Goal: Find specific page/section: Find specific page/section

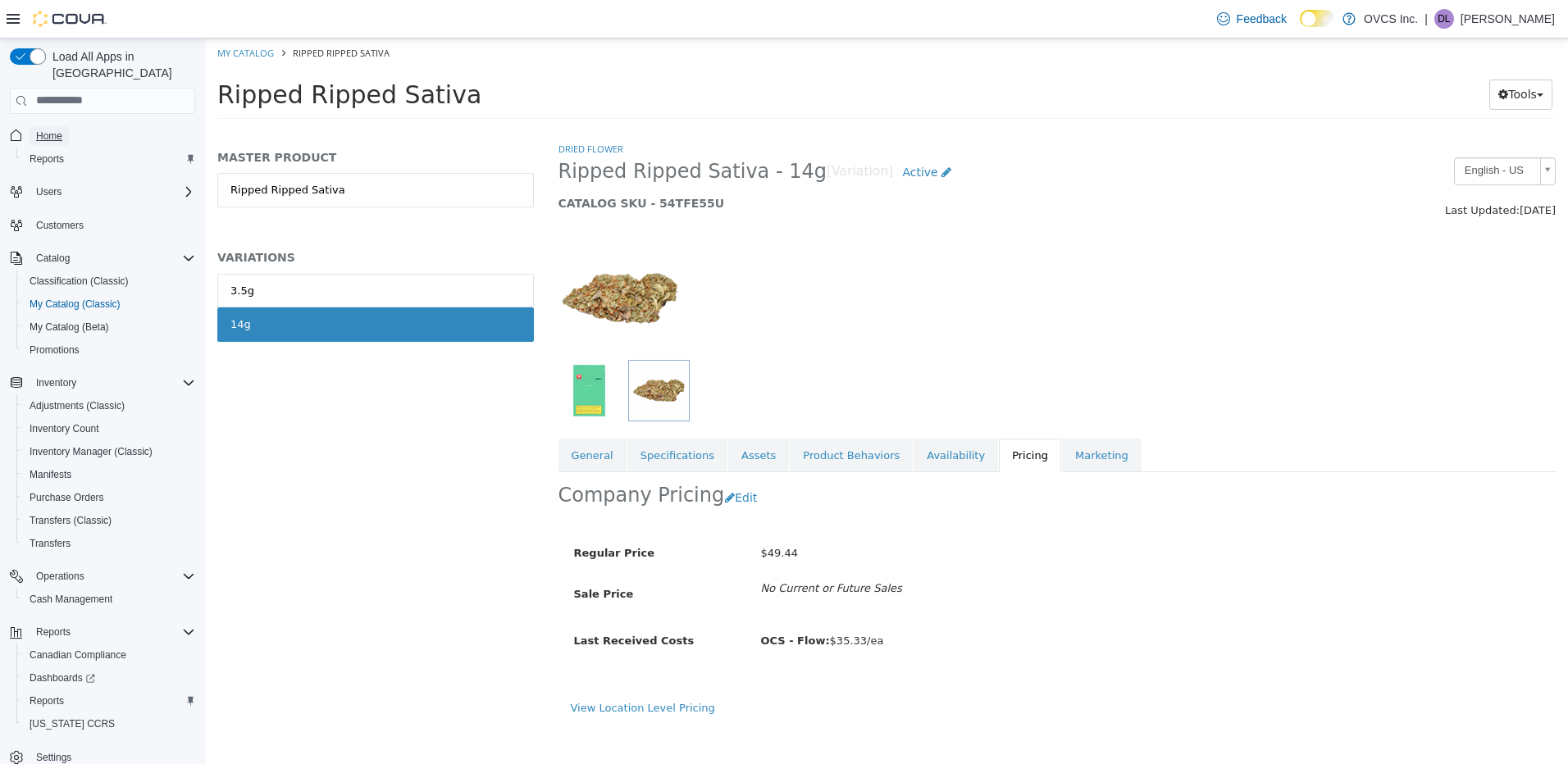
click at [65, 127] on link "Home" at bounding box center [49, 136] width 39 height 19
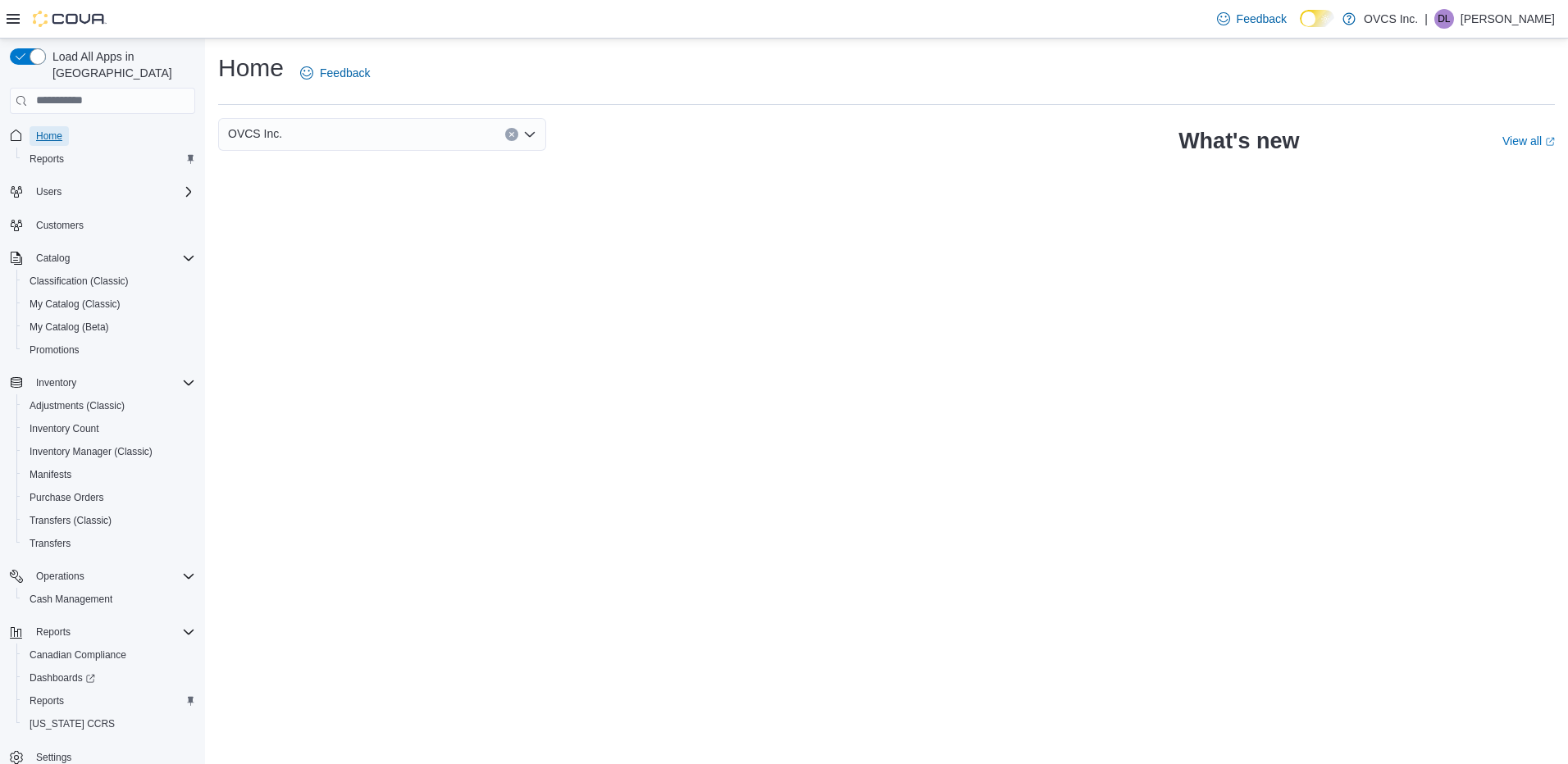
click at [49, 129] on span "Home" at bounding box center [49, 136] width 26 height 13
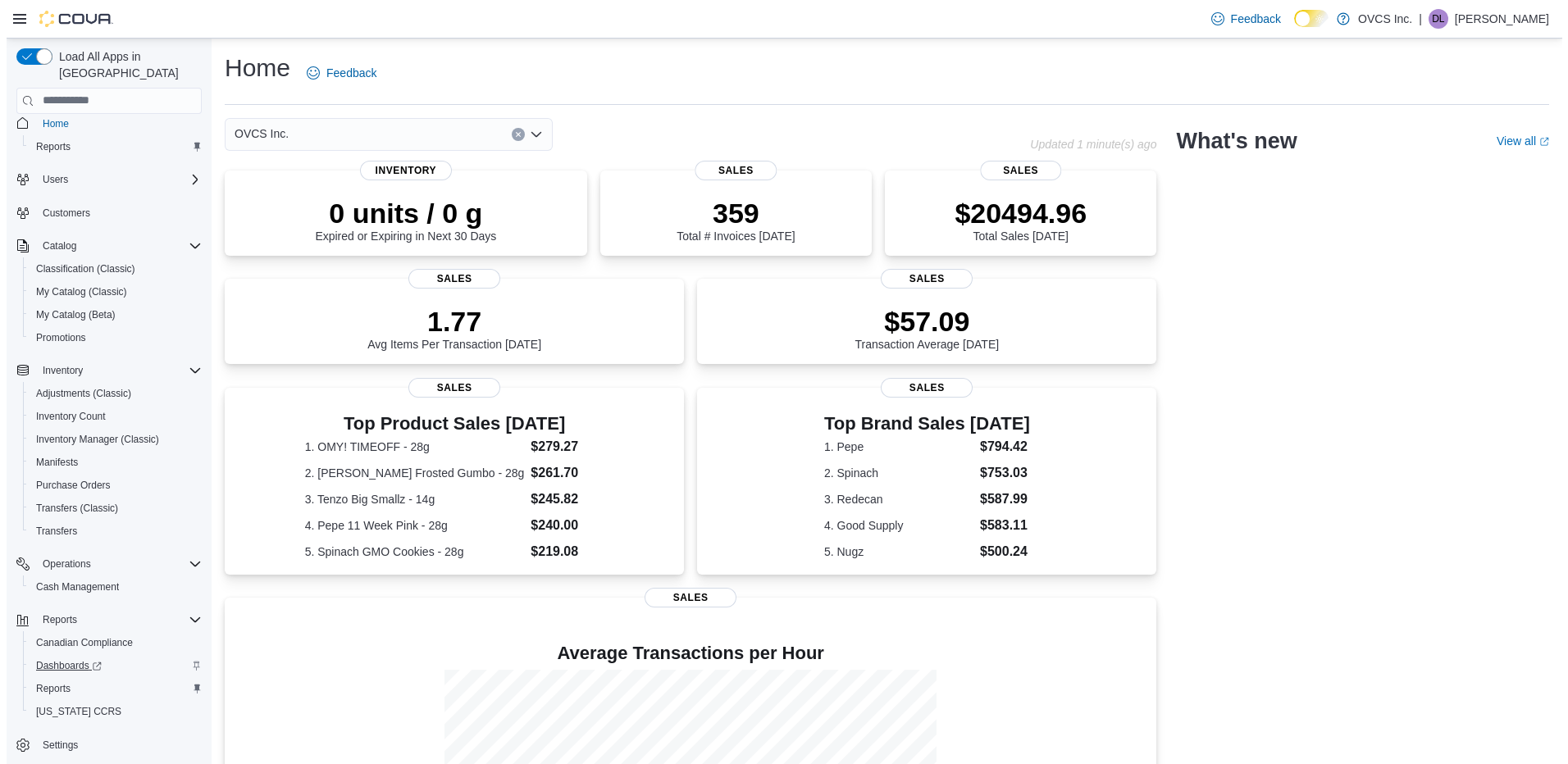
scroll to position [16, 0]
click at [43, 678] on span "Reports" at bounding box center [46, 685] width 34 height 13
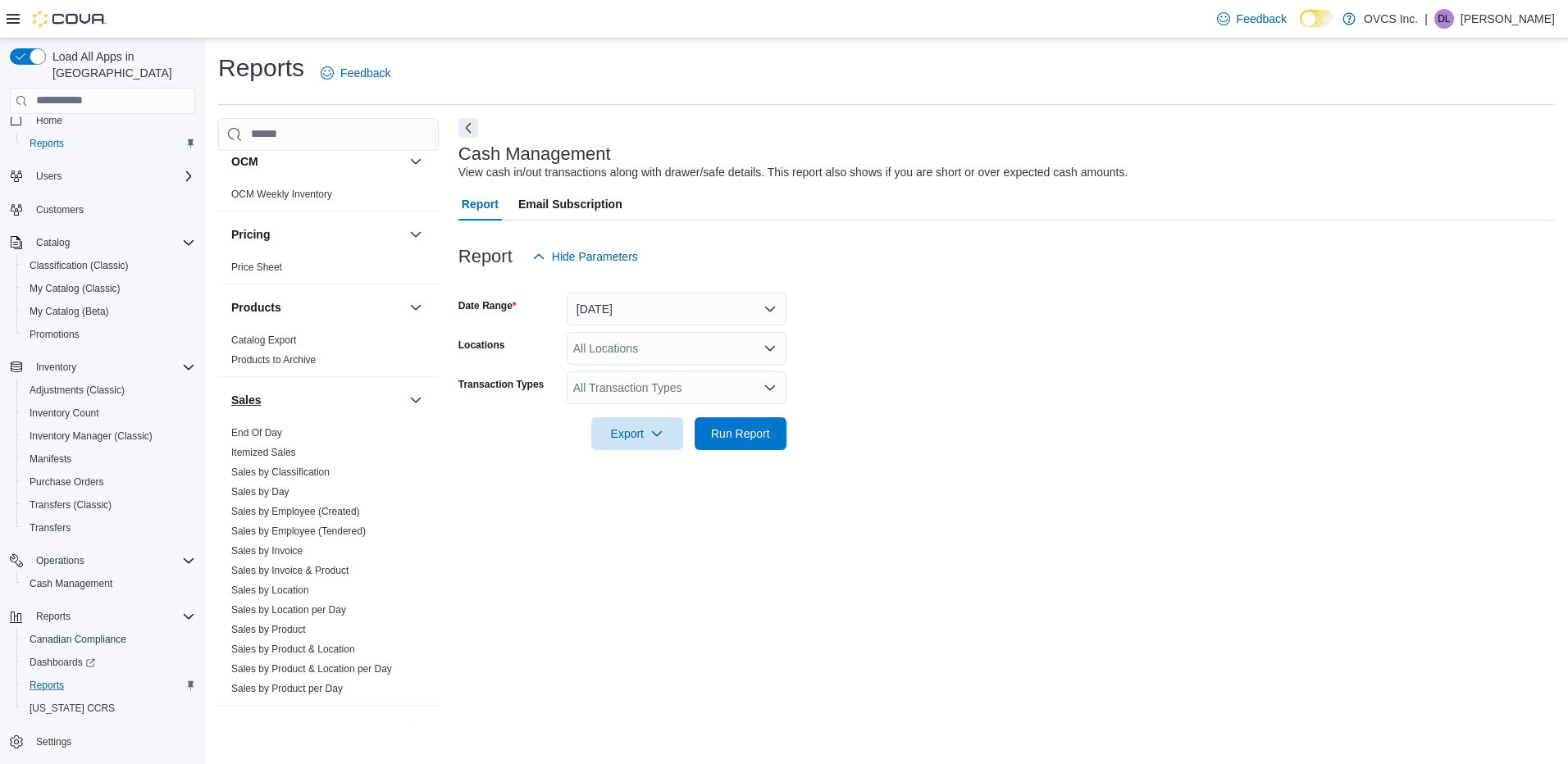
scroll to position [819, 0]
click at [265, 424] on link "End Of Day" at bounding box center [257, 424] width 51 height 12
